Goal: Use online tool/utility

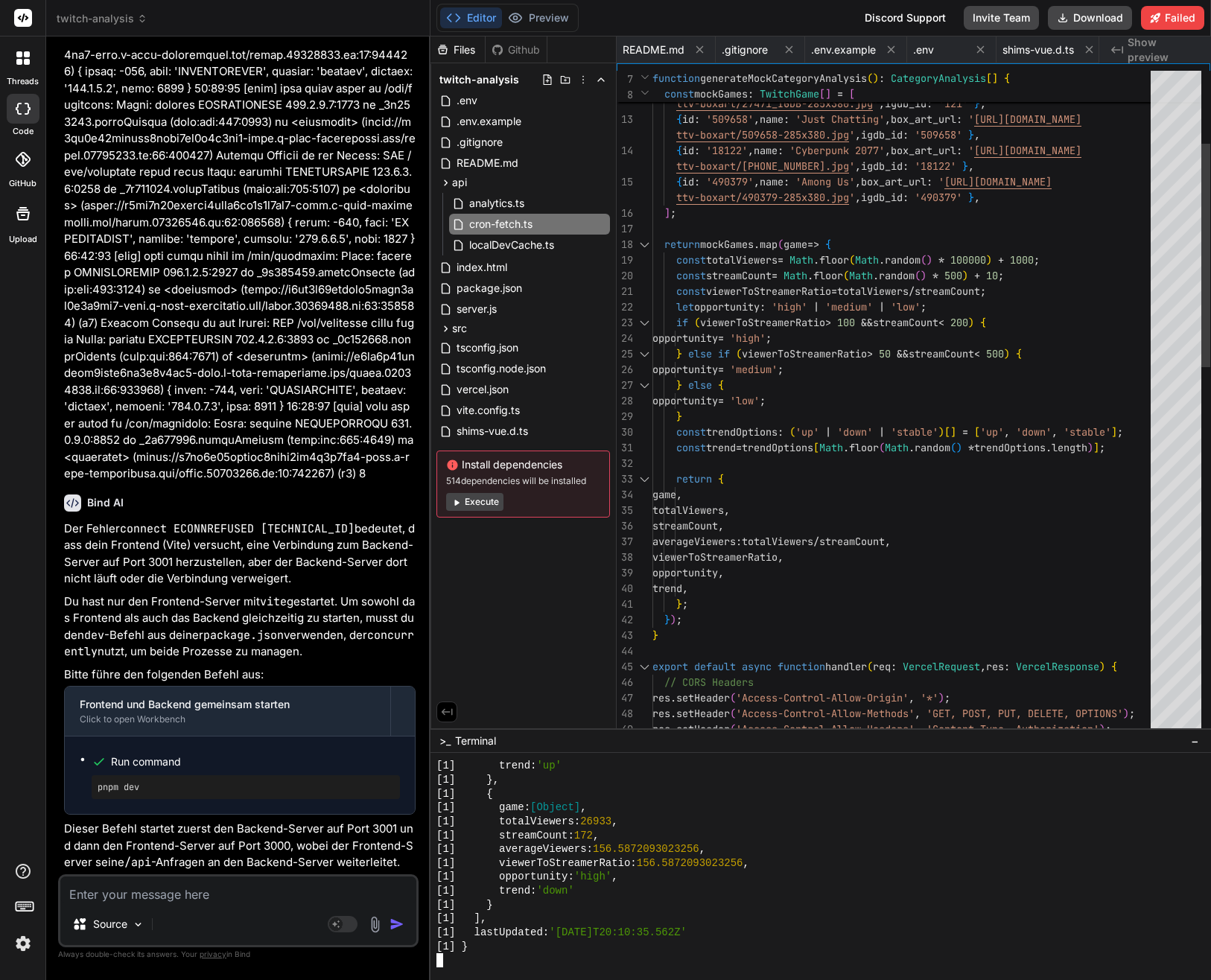
scroll to position [0, 617]
click at [534, 24] on button "Preview" at bounding box center [538, 18] width 73 height 21
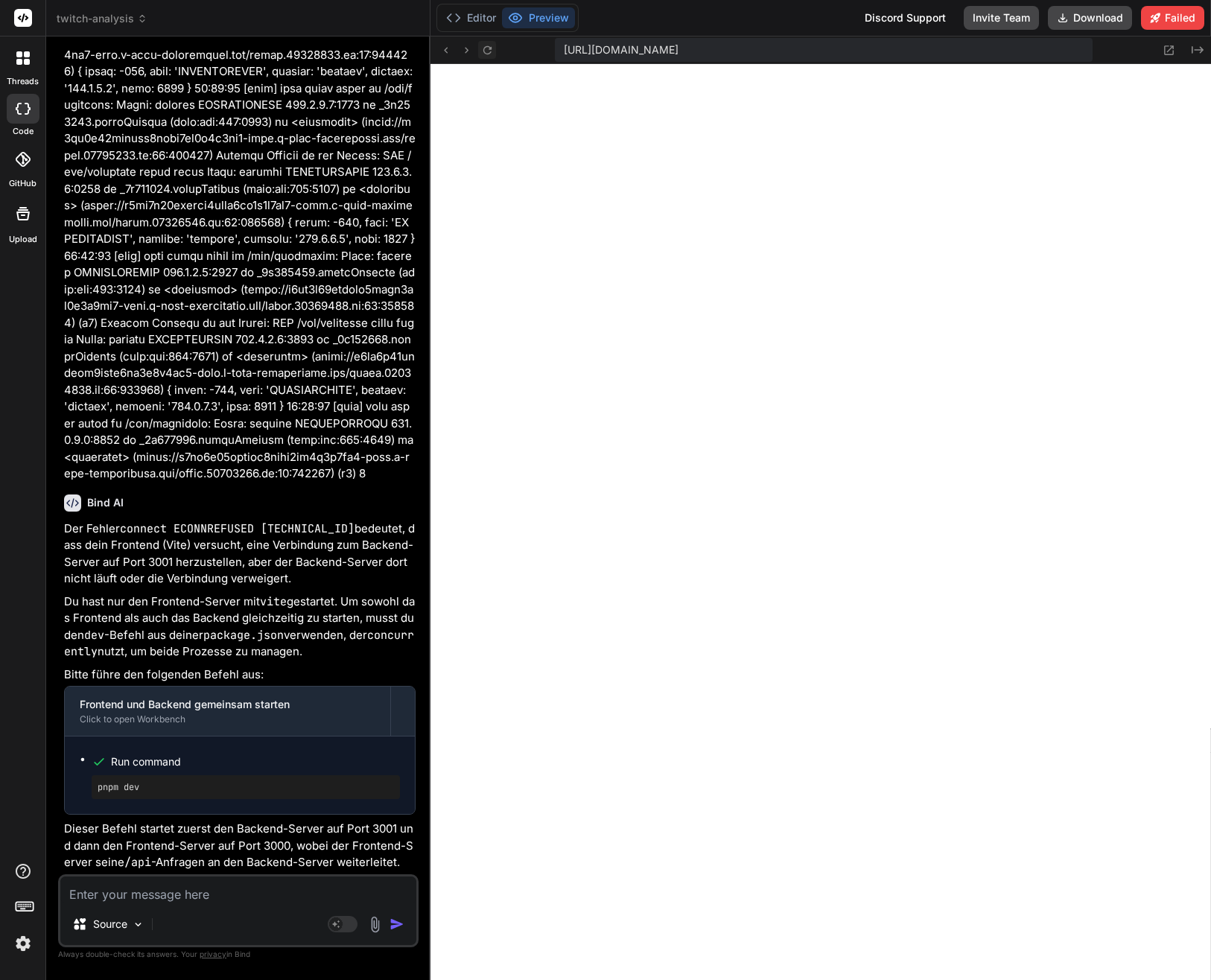
click at [485, 48] on icon at bounding box center [487, 50] width 13 height 13
click at [479, 14] on button "Editor" at bounding box center [471, 18] width 62 height 21
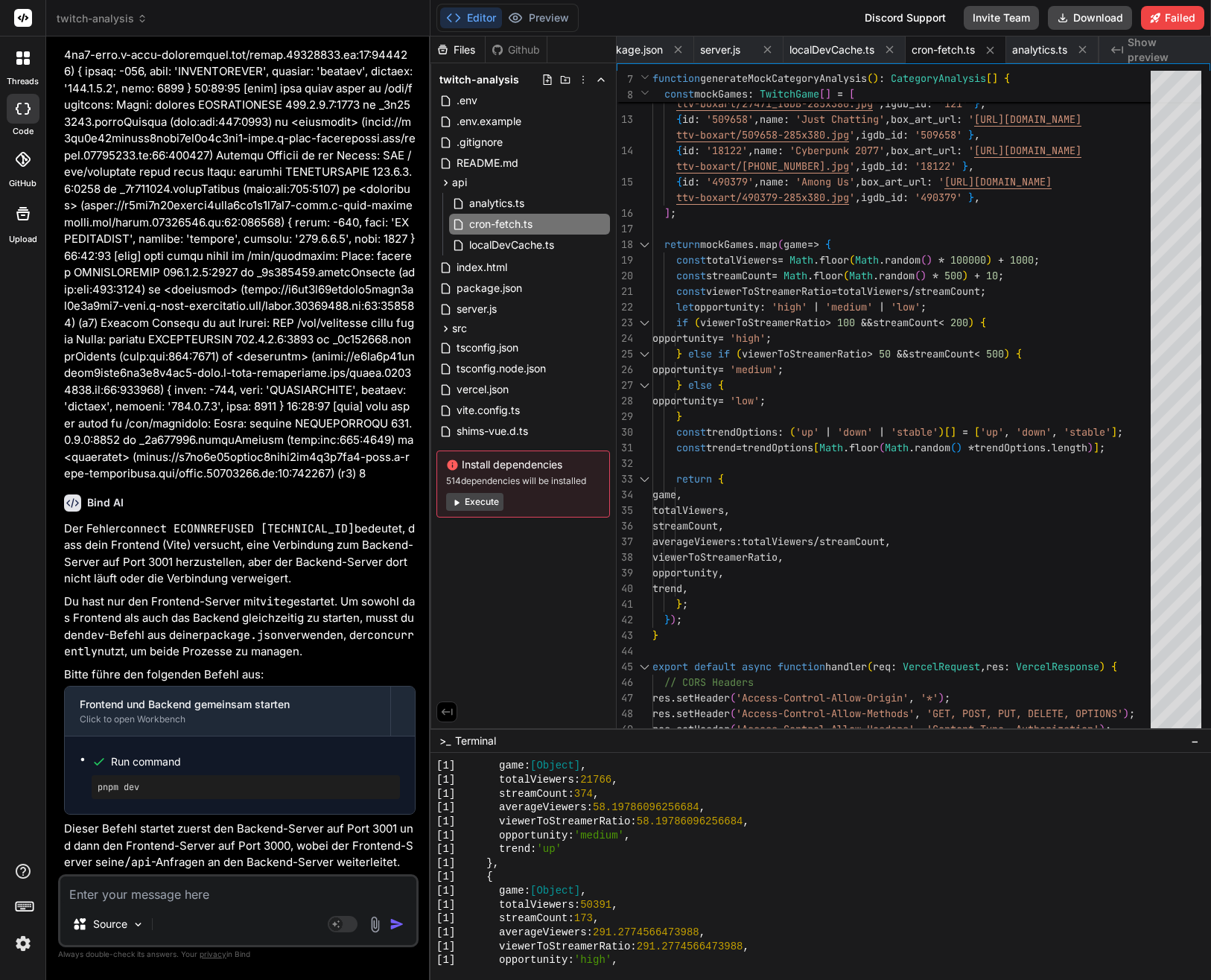
click at [621, 849] on div "[1] trend: 'up'" at bounding box center [812, 849] width 751 height 14
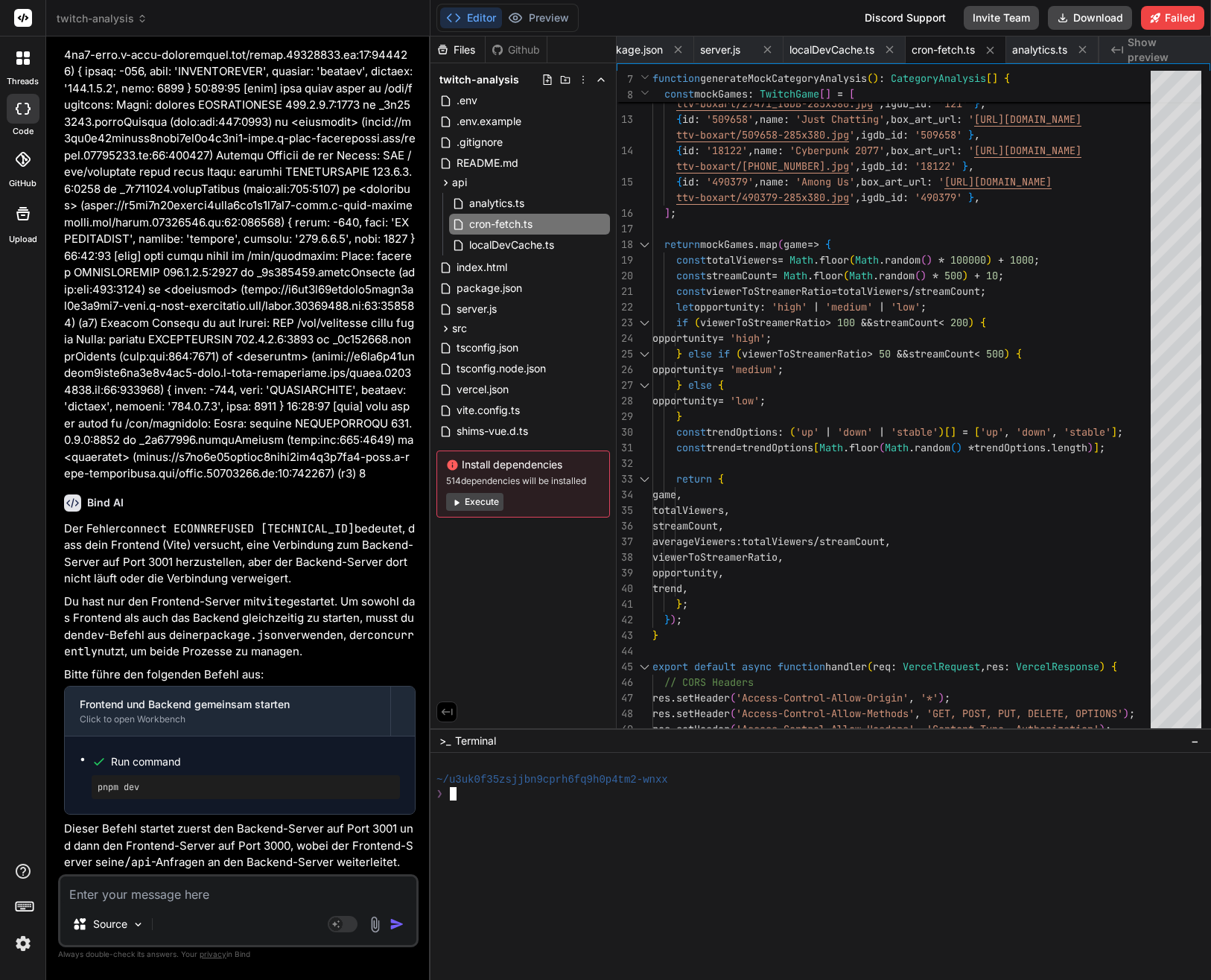
scroll to position [0, 0]
click at [481, 508] on button "Execute" at bounding box center [474, 501] width 57 height 18
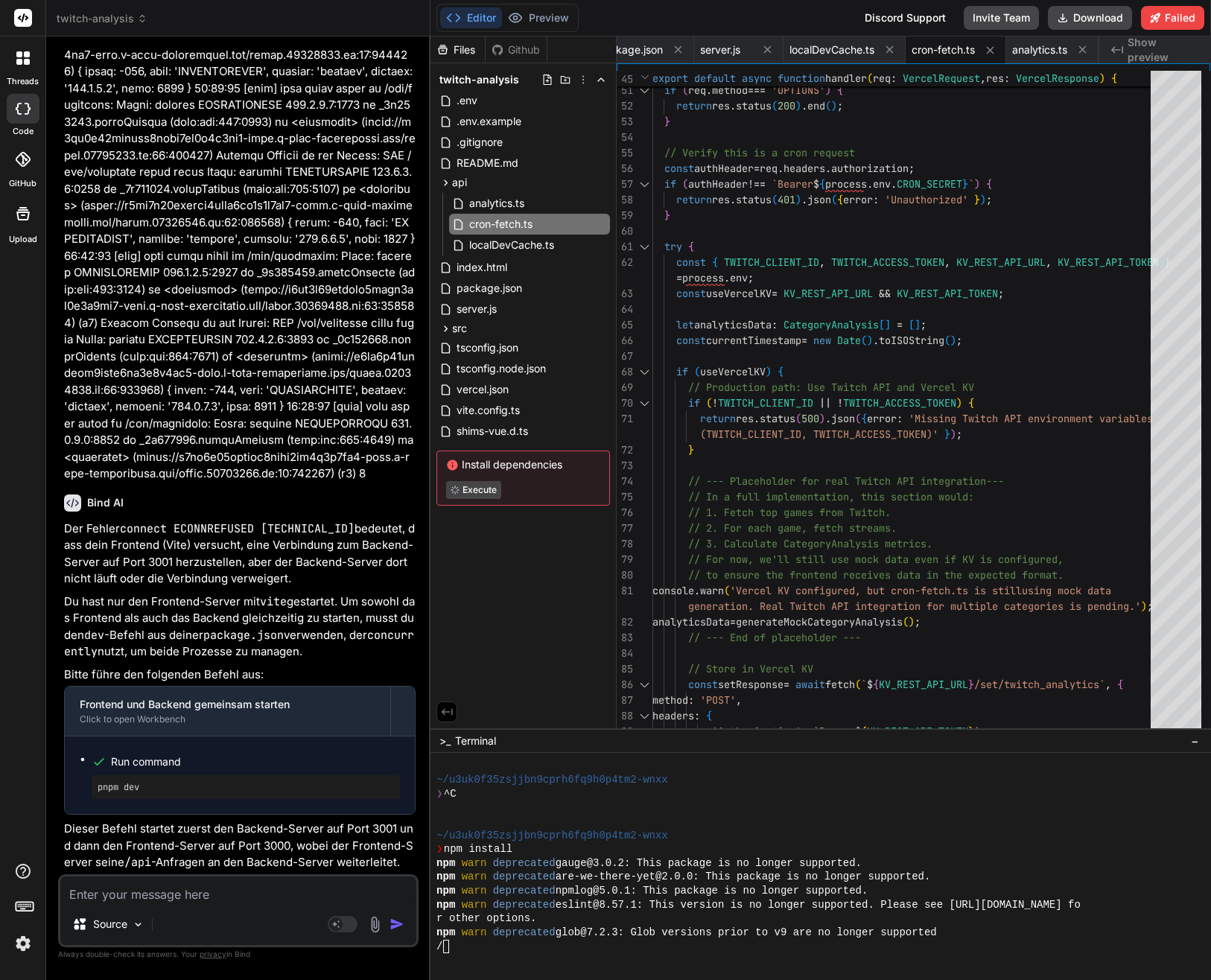
scroll to position [84, 0]
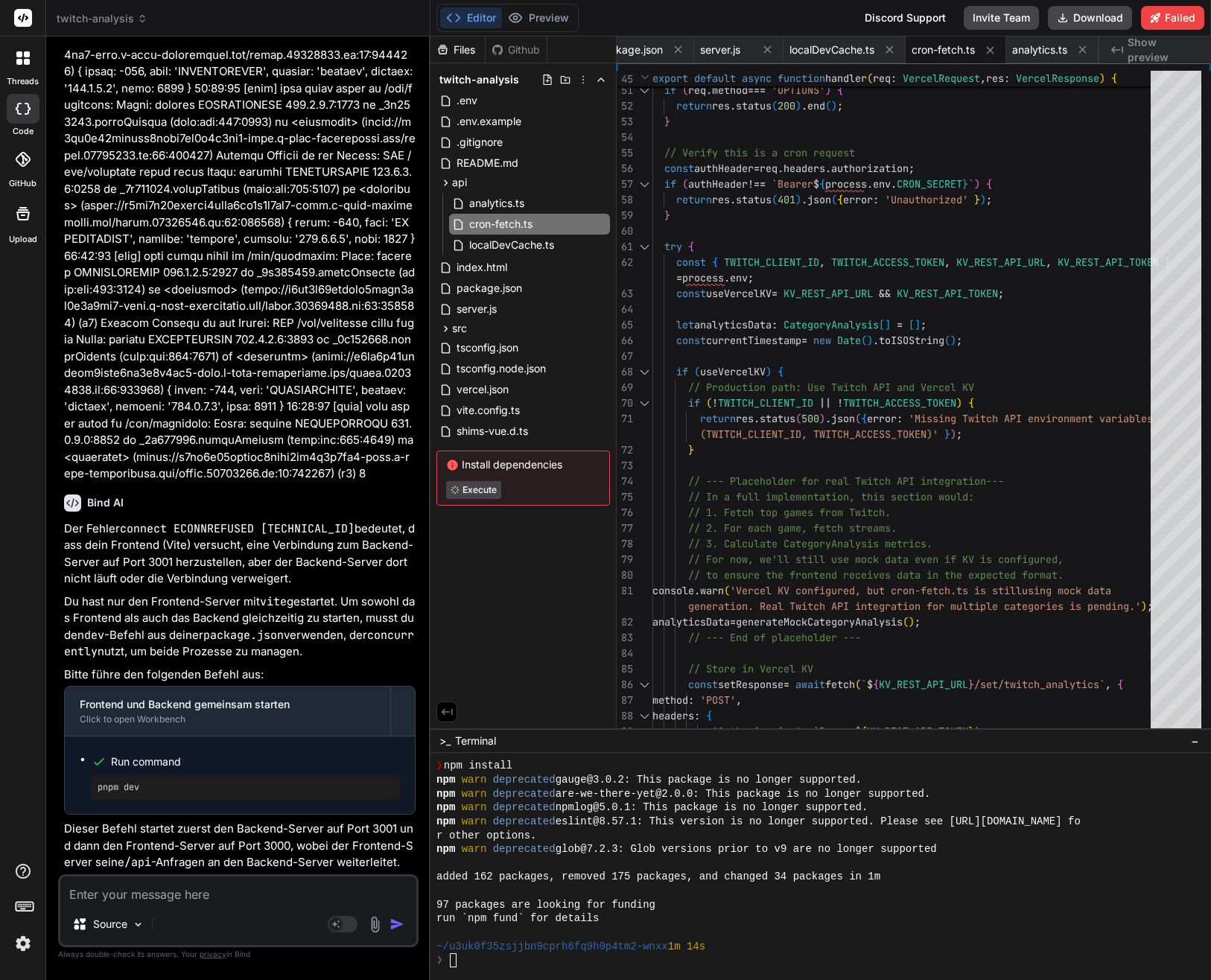
type textarea "x"
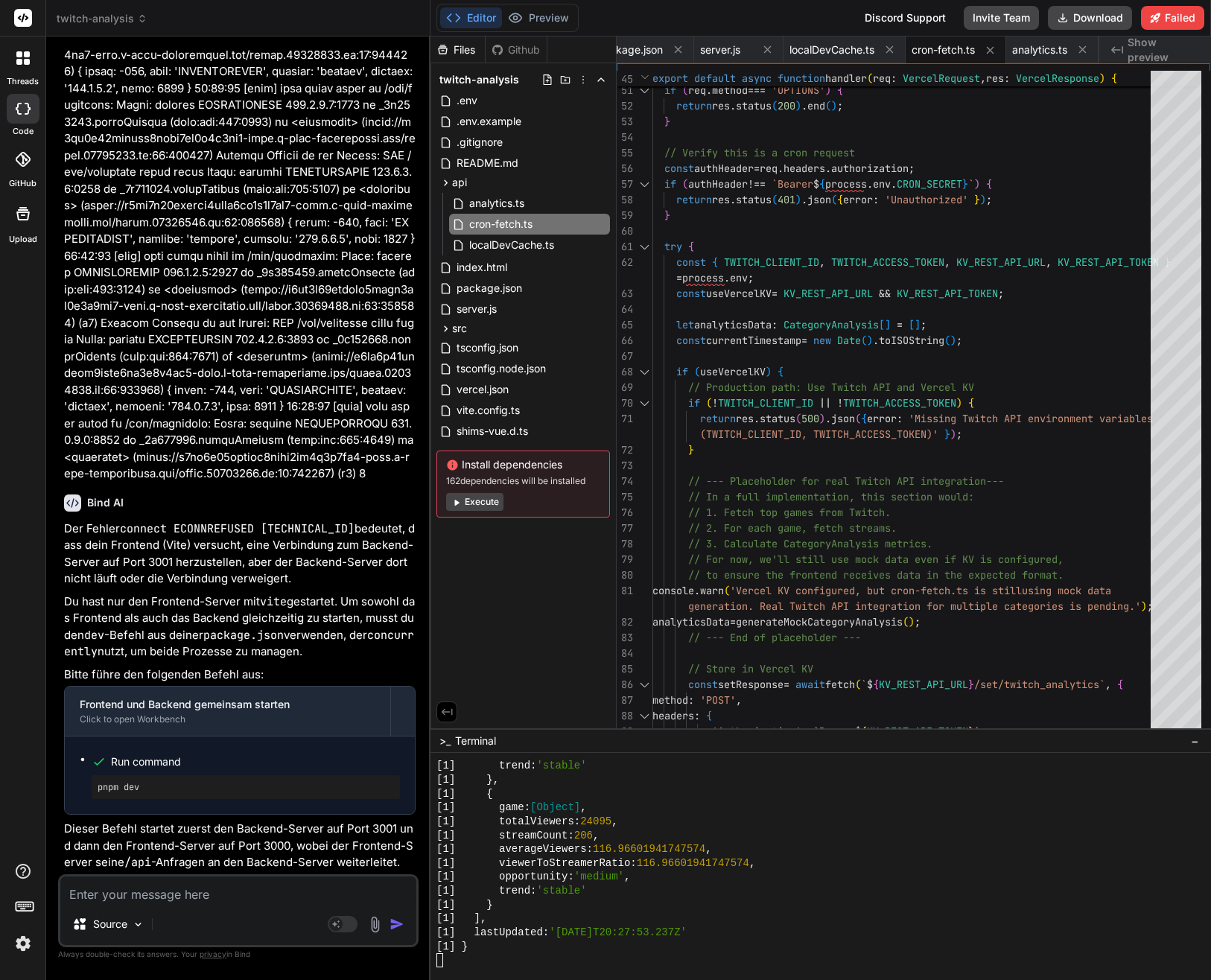
scroll to position [4447, 0]
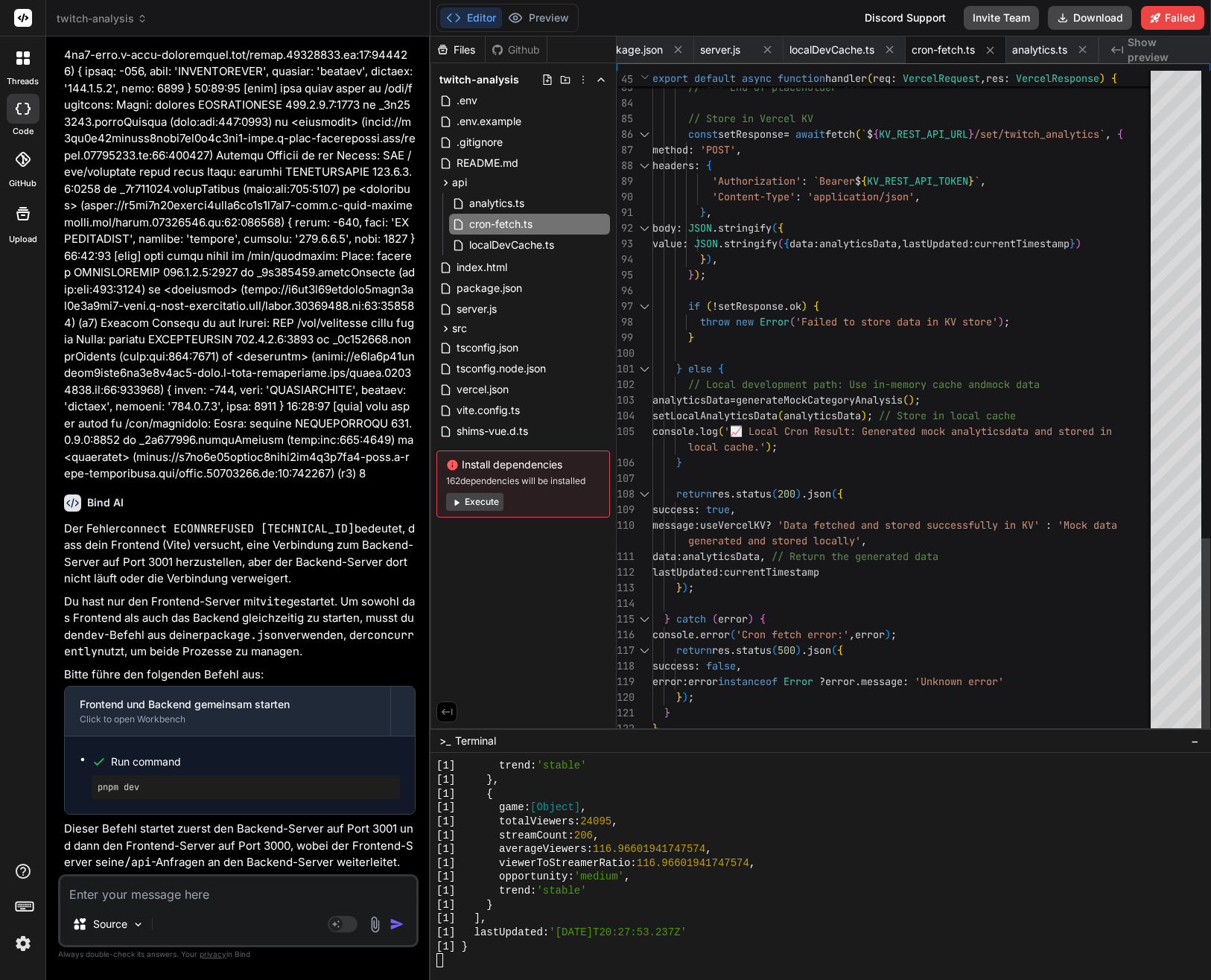
click at [730, 849] on div "[1] averageViewers: 81.8776758409786 ," at bounding box center [812, 849] width 751 height 14
drag, startPoint x: 931, startPoint y: 831, endPoint x: 781, endPoint y: 887, distance: 160.1
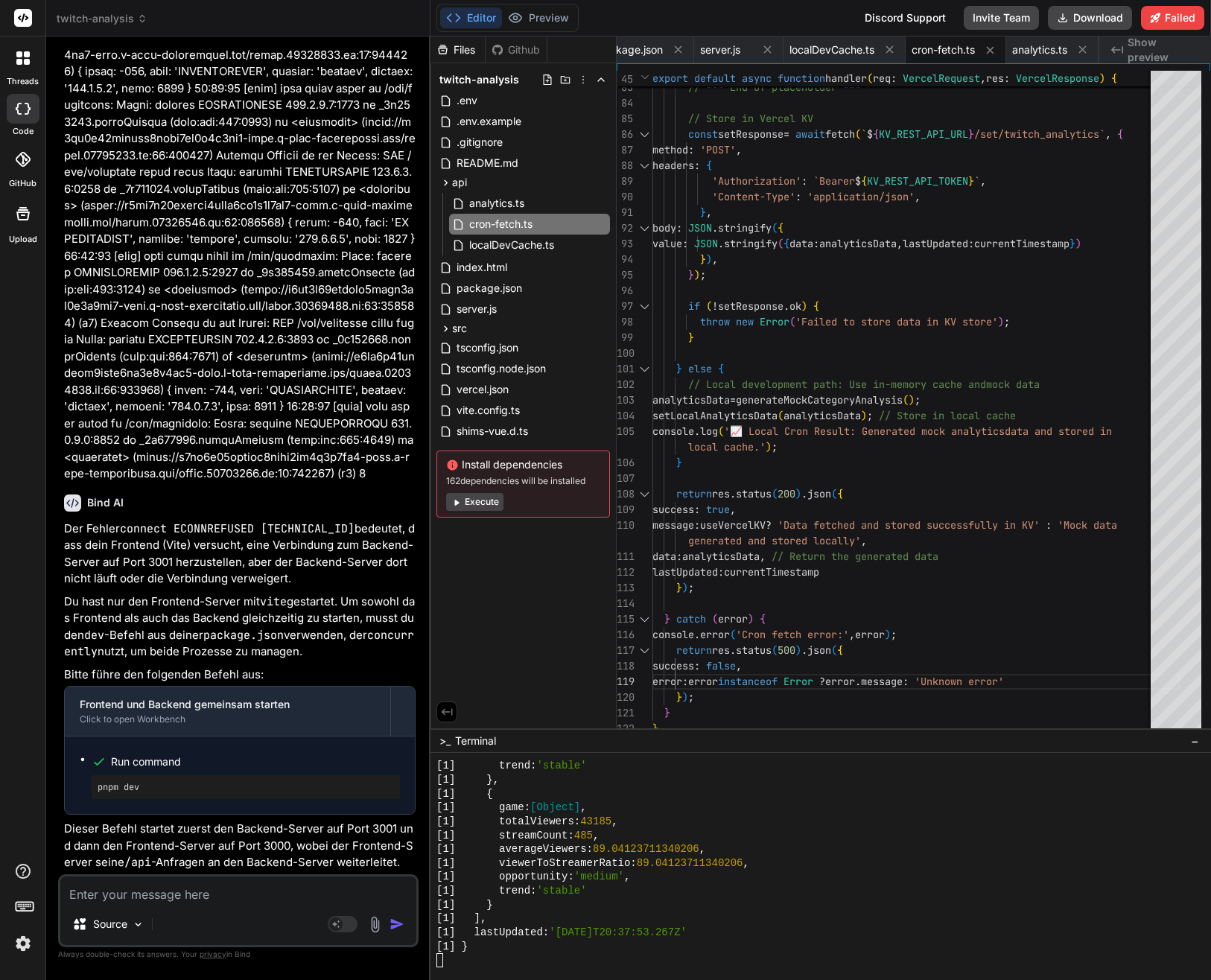
click at [931, 834] on div "[1] streamCount: 485 ," at bounding box center [812, 835] width 751 height 14
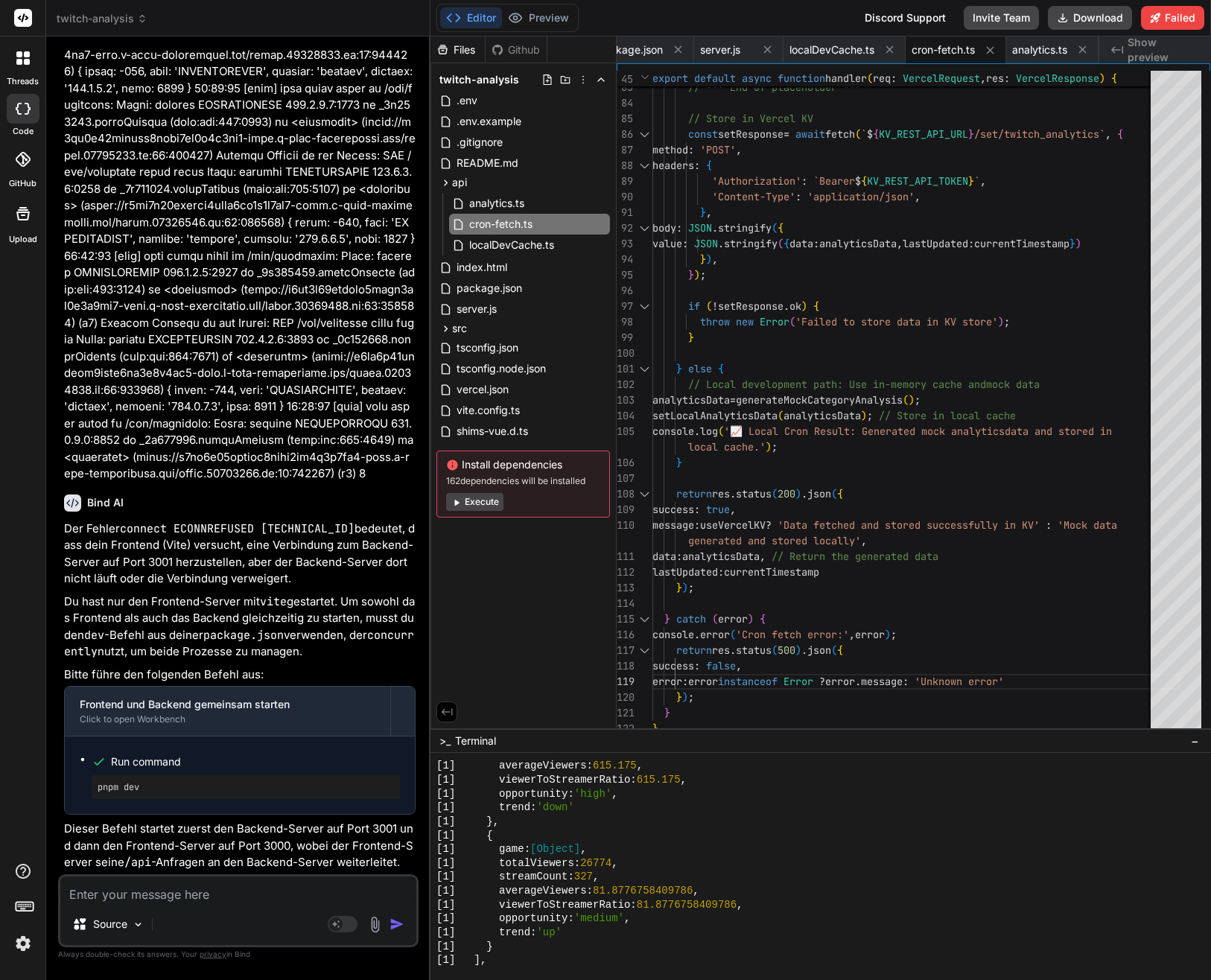
scroll to position [5406, 0]
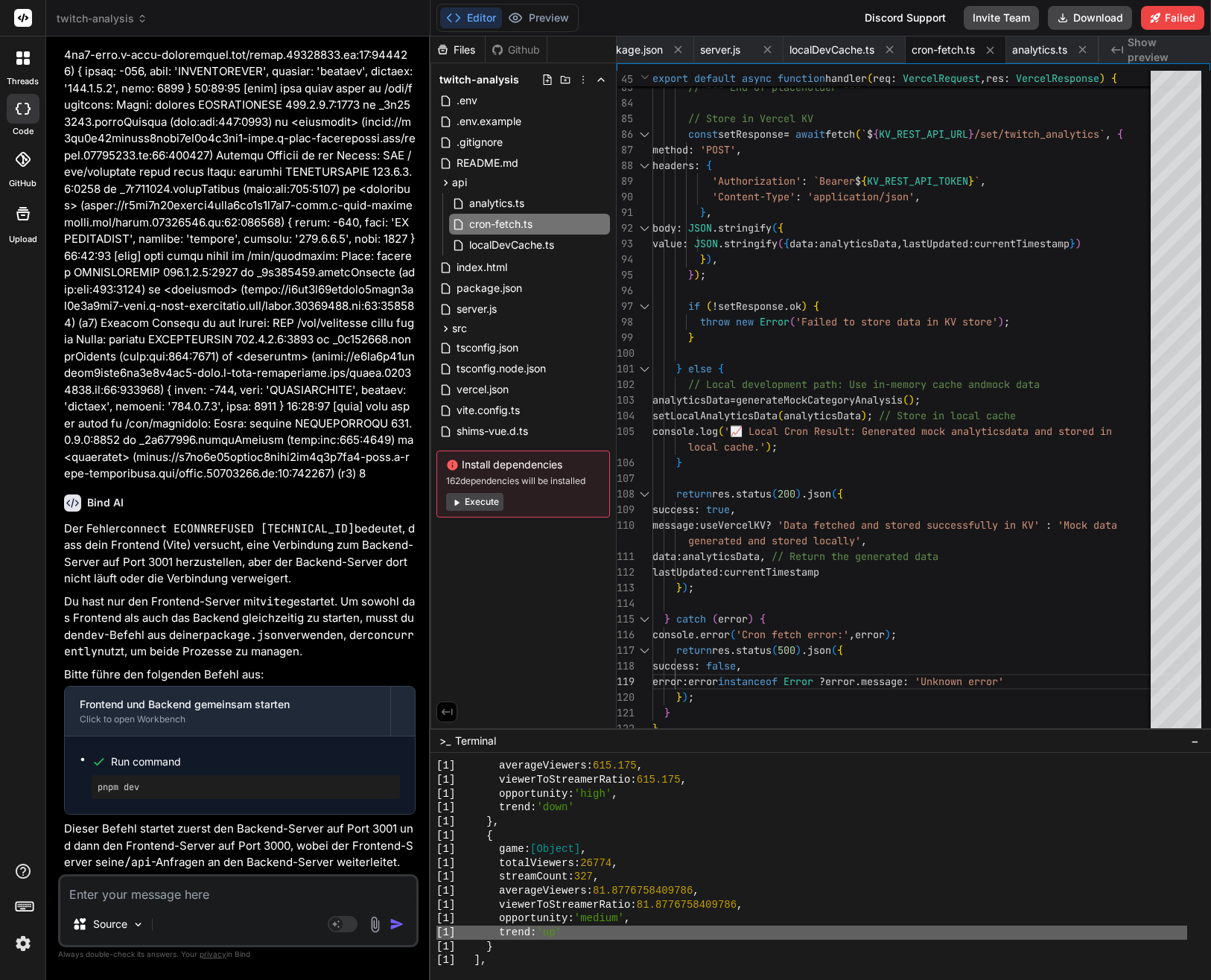
drag, startPoint x: 1203, startPoint y: 934, endPoint x: 1204, endPoint y: 917, distance: 17.0
click at [1204, 917] on div at bounding box center [820, 867] width 781 height 227
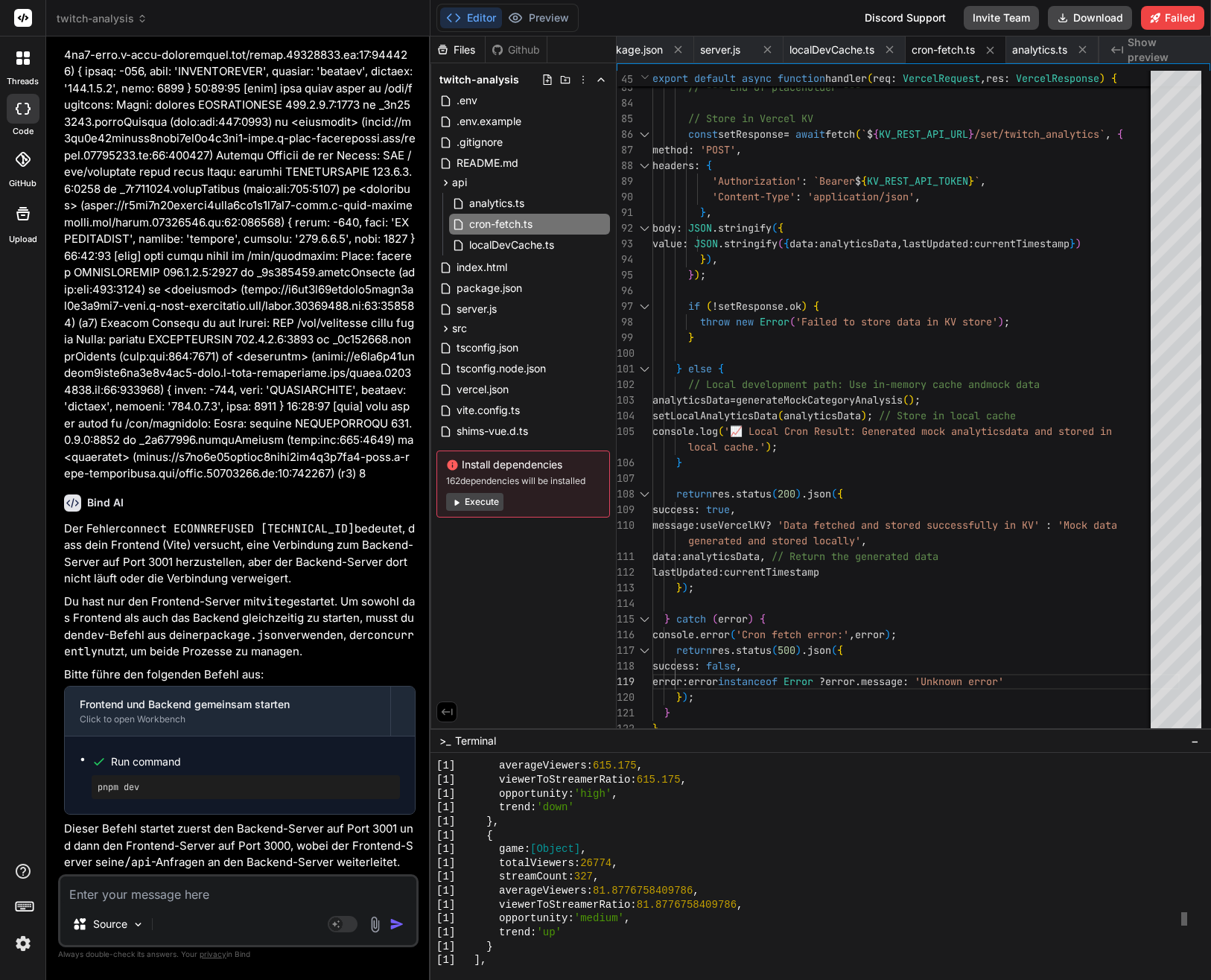
click at [1184, 921] on div "[1] opportunity: 'medium' ," at bounding box center [812, 918] width 751 height 14
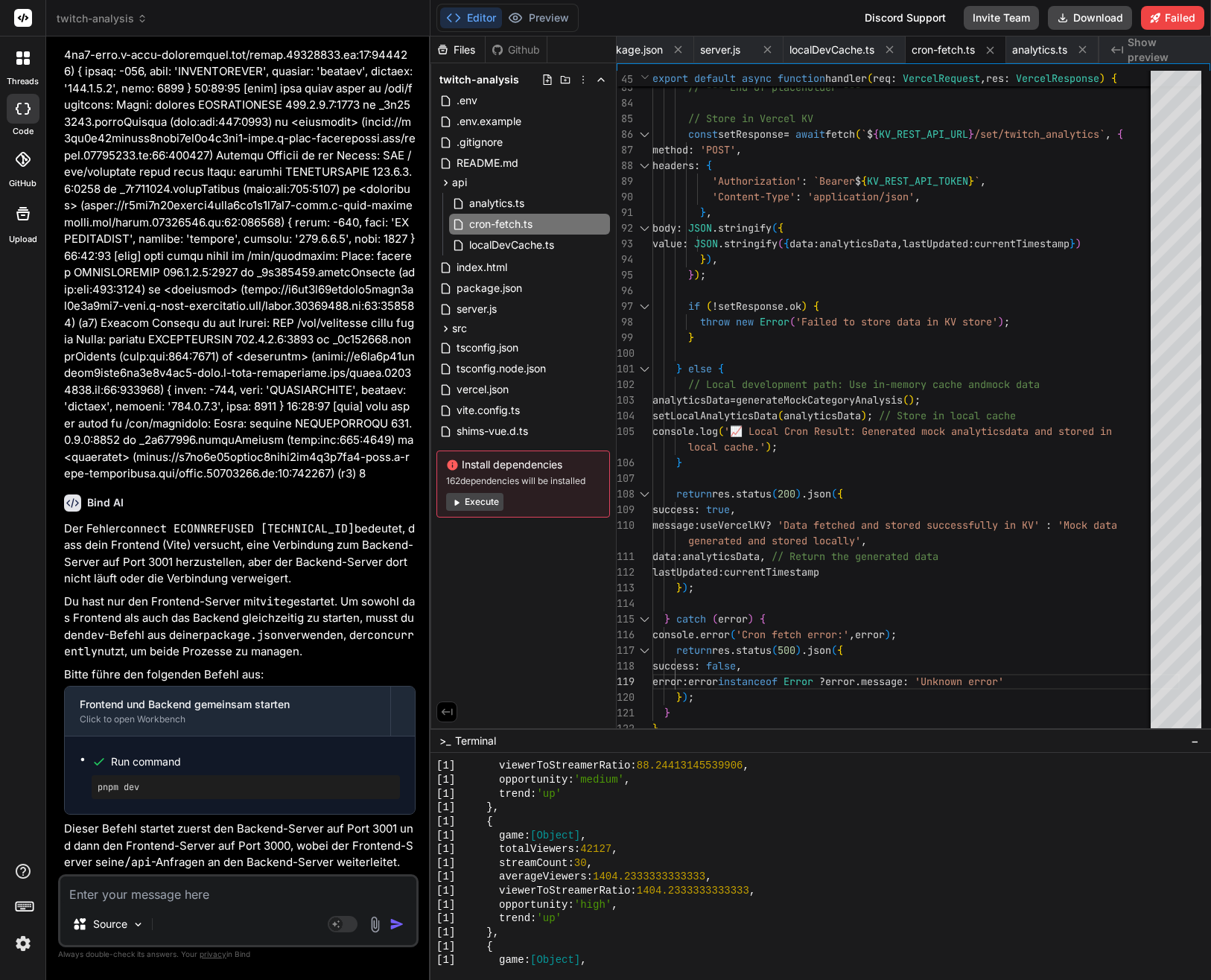
scroll to position [923, 0]
drag, startPoint x: 1207, startPoint y: 800, endPoint x: 1212, endPoint y: 840, distance: 40.3
click at [1210, 840] on html "threads code GitHub Upload twitch-analysis Created with Pixso. Bind AI Web Sear…" at bounding box center [606, 490] width 1211 height 980
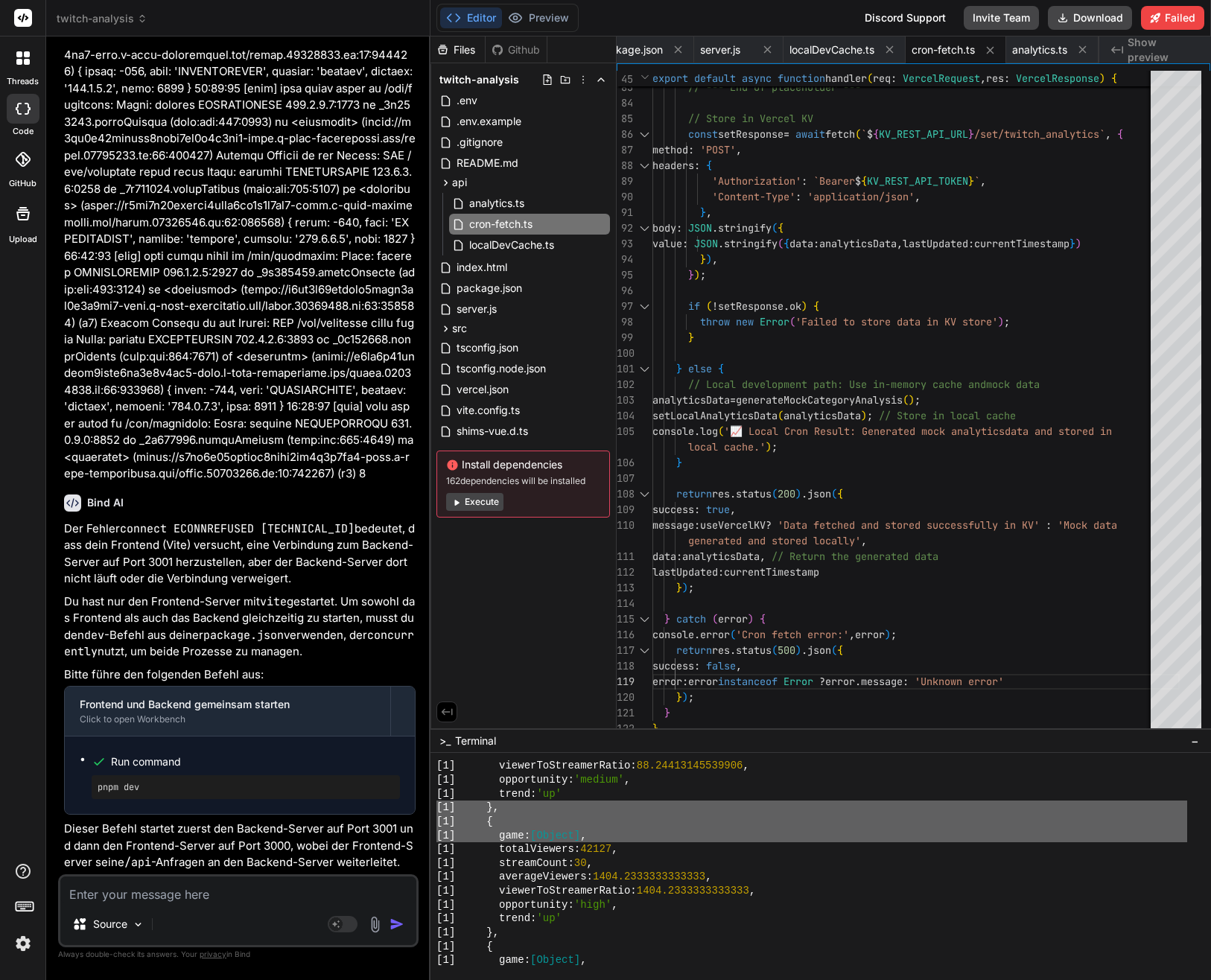
click at [1188, 810] on div at bounding box center [820, 867] width 781 height 227
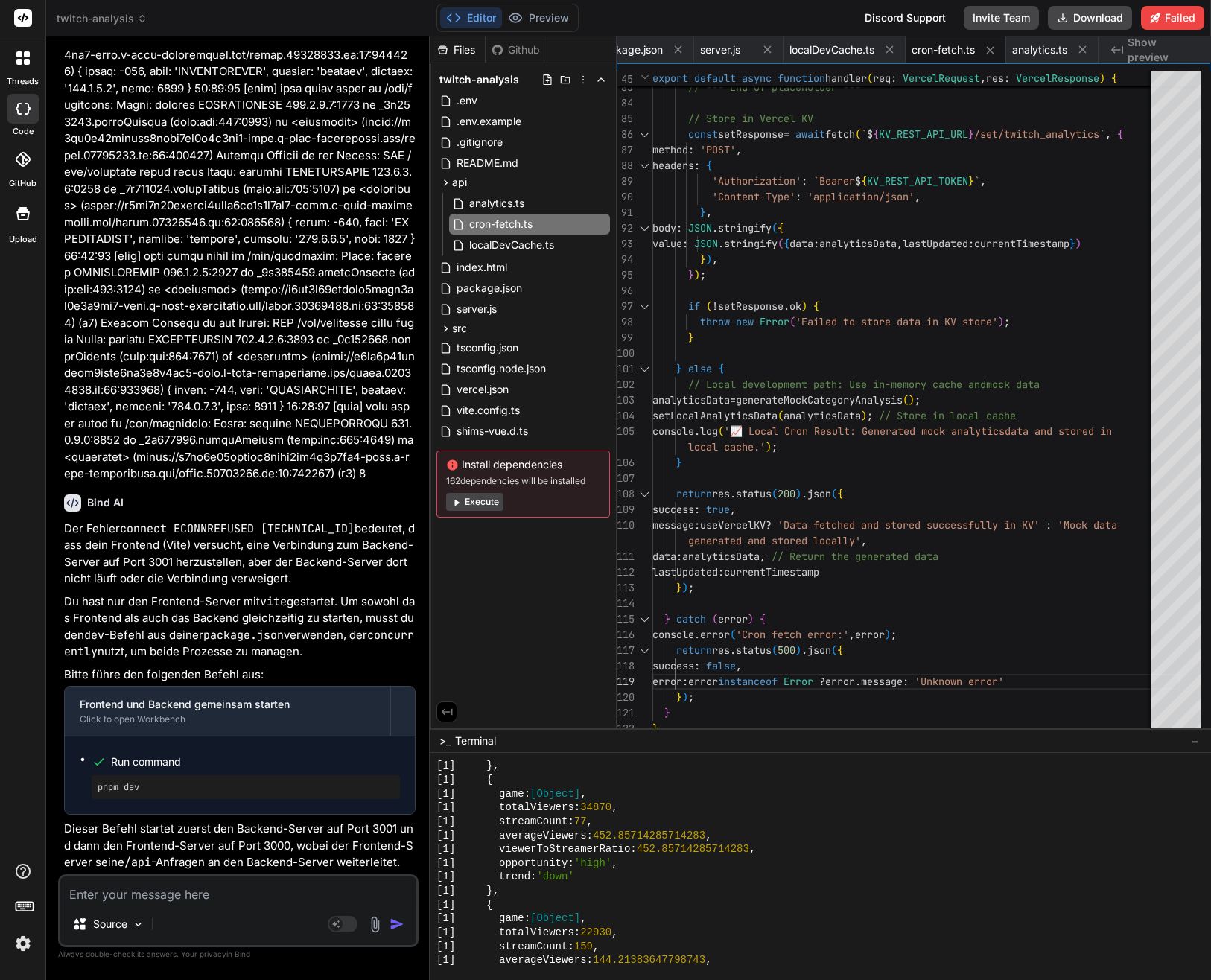
scroll to position [6449, 0]
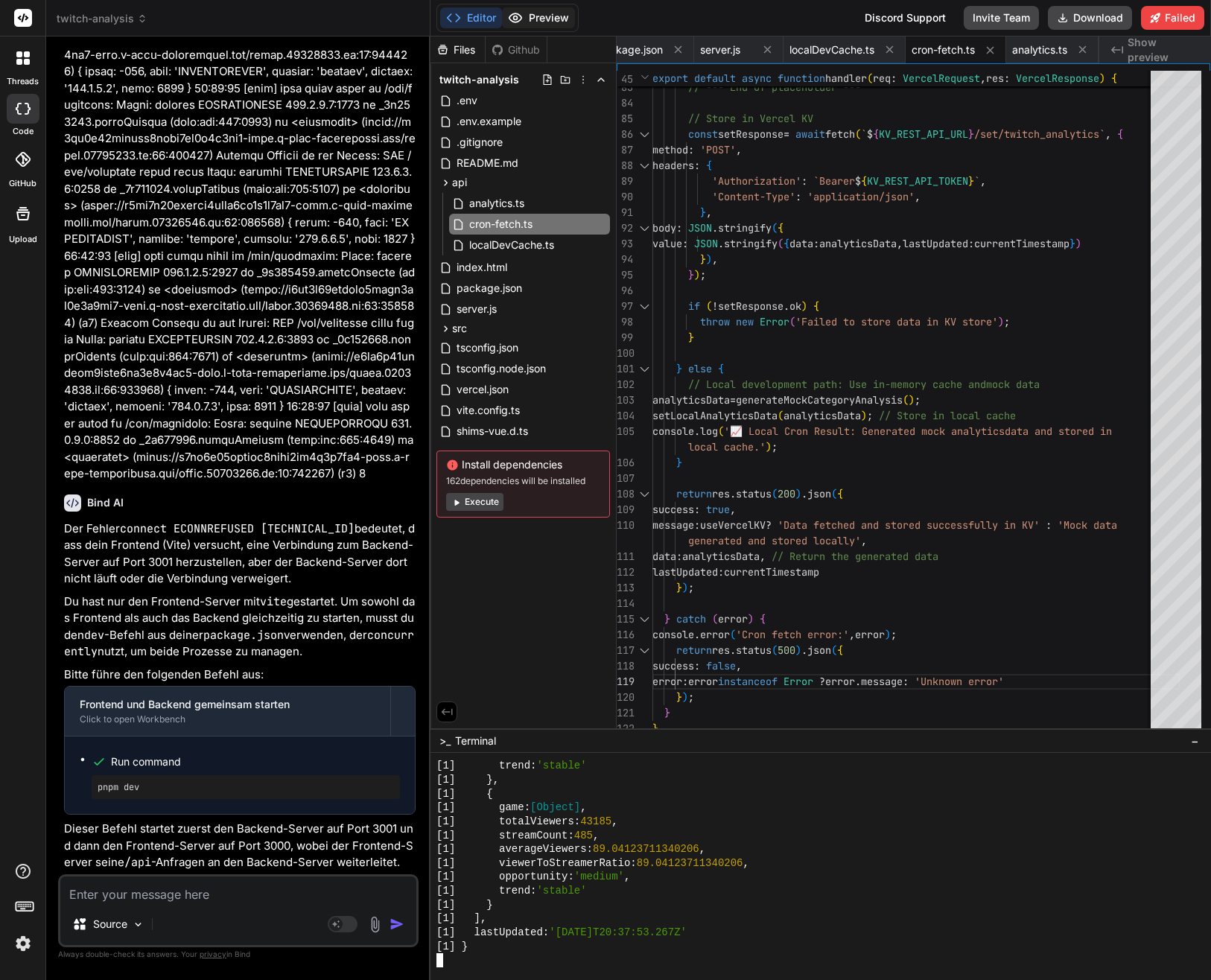
click at [570, 21] on button "Preview" at bounding box center [538, 18] width 73 height 21
